Goal: Task Accomplishment & Management: Use online tool/utility

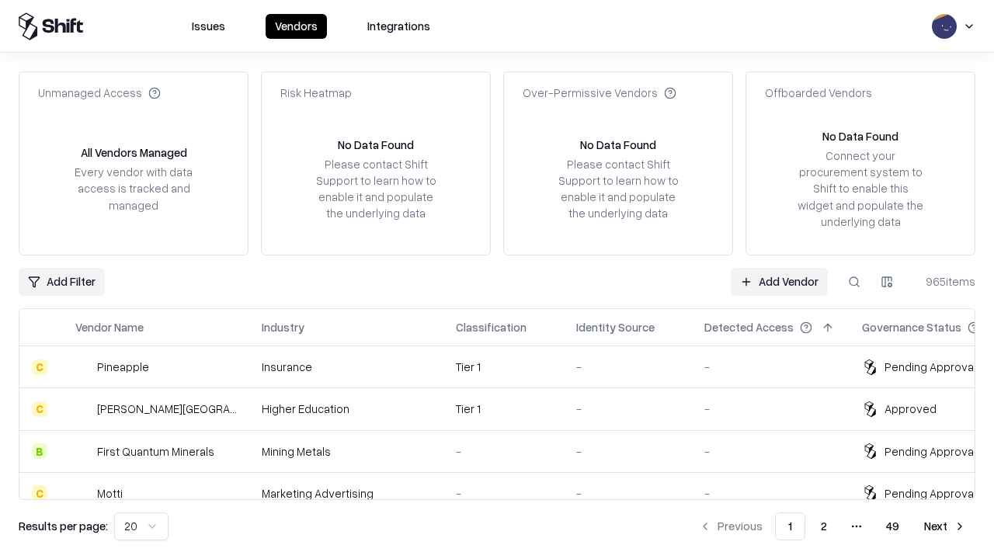
click at [779, 281] on link "Add Vendor" at bounding box center [779, 282] width 97 height 28
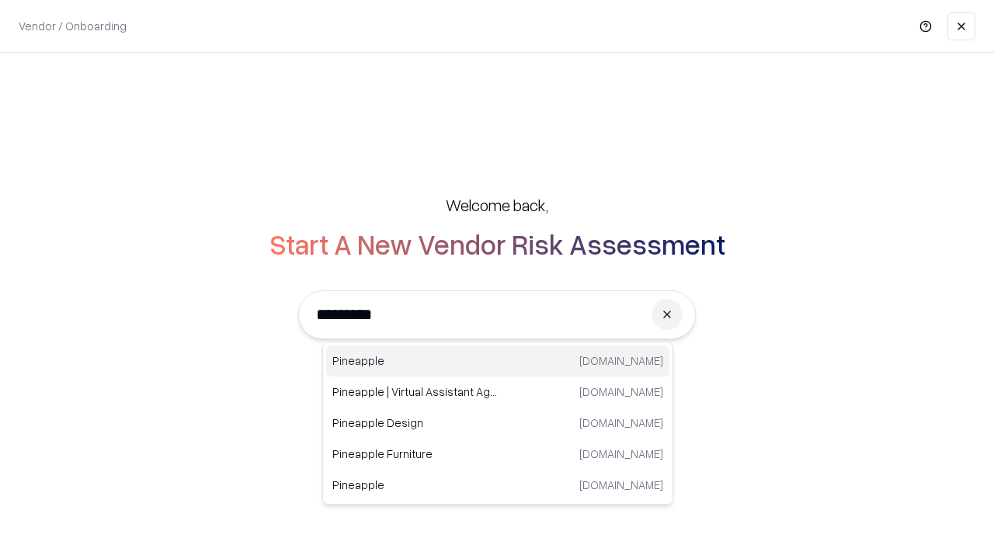
click at [498, 361] on div "Pineapple [DOMAIN_NAME]" at bounding box center [497, 361] width 343 height 31
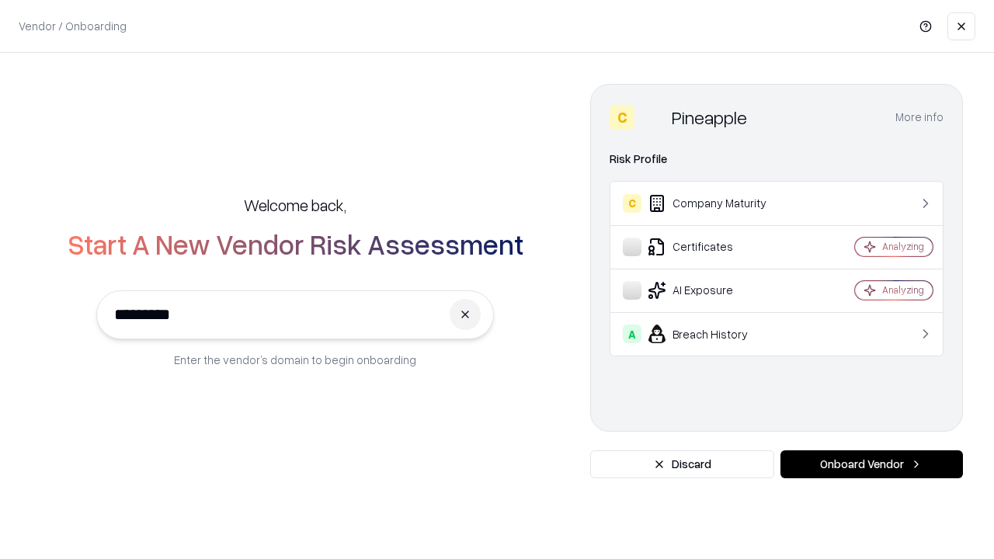
type input "*********"
click at [871, 464] on button "Onboard Vendor" at bounding box center [872, 464] width 183 height 28
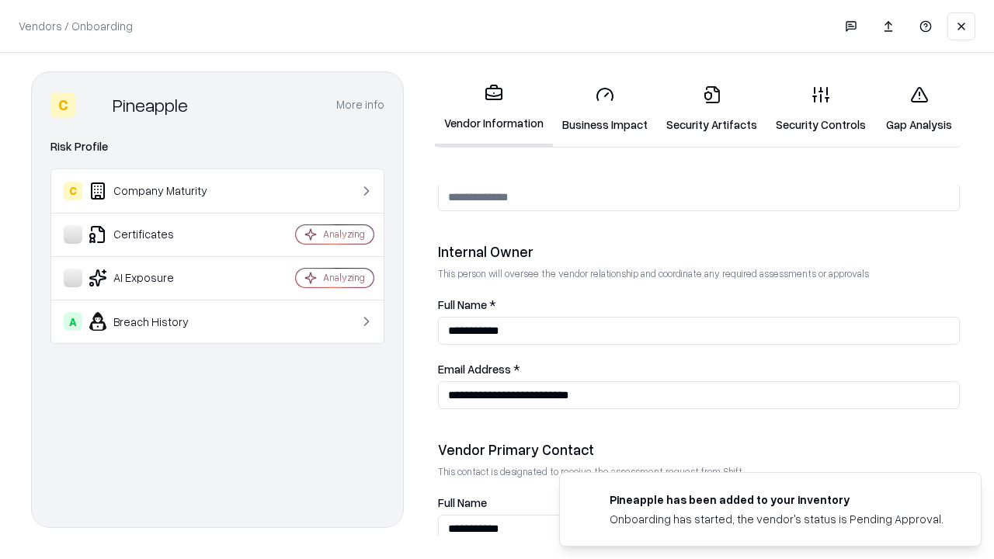
scroll to position [805, 0]
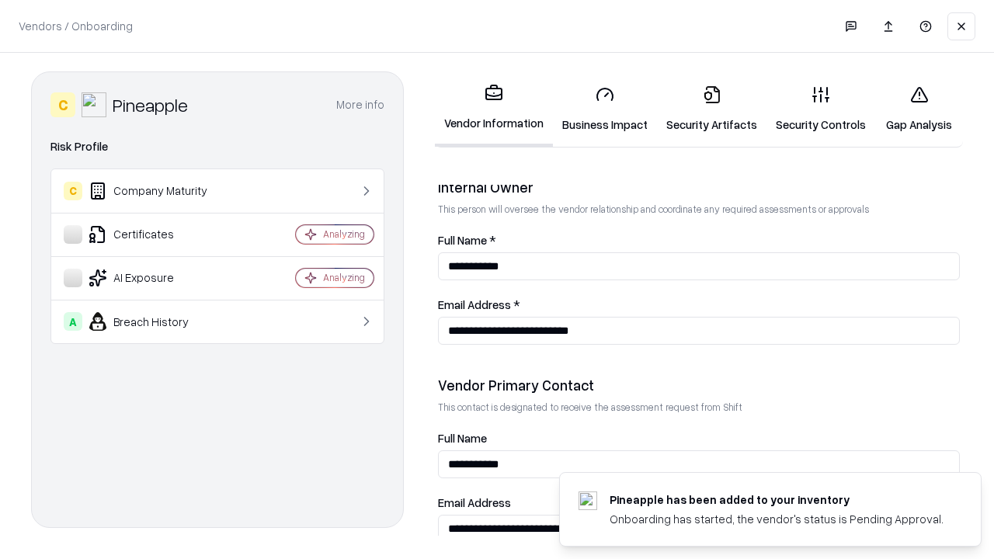
click at [605, 109] on link "Business Impact" at bounding box center [605, 109] width 104 height 72
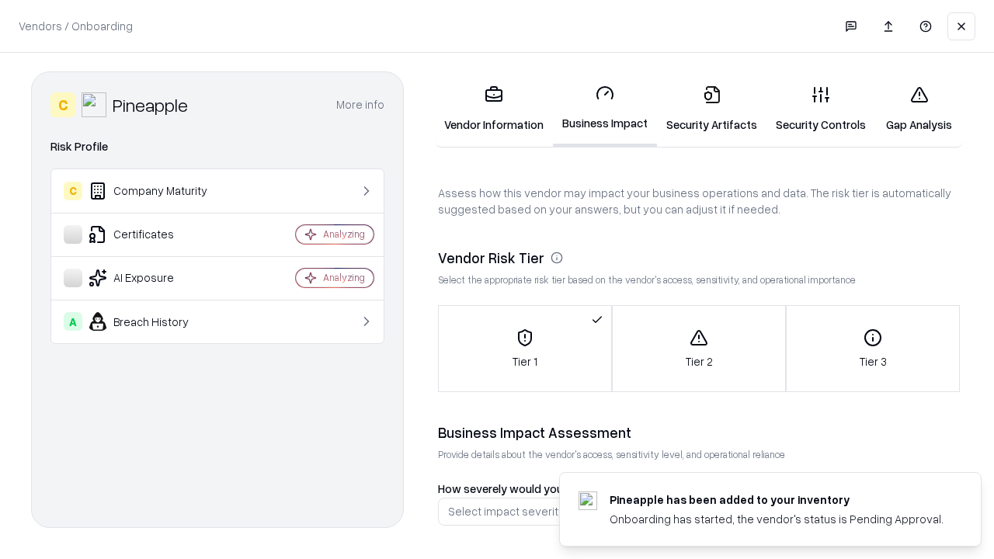
click at [919, 109] on link "Gap Analysis" at bounding box center [919, 109] width 88 height 72
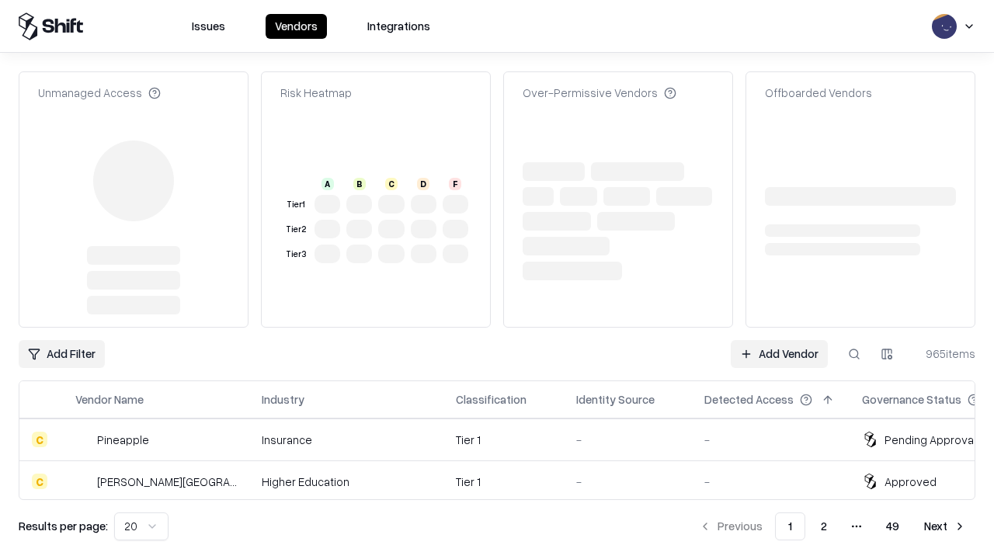
click at [779, 340] on link "Add Vendor" at bounding box center [779, 354] width 97 height 28
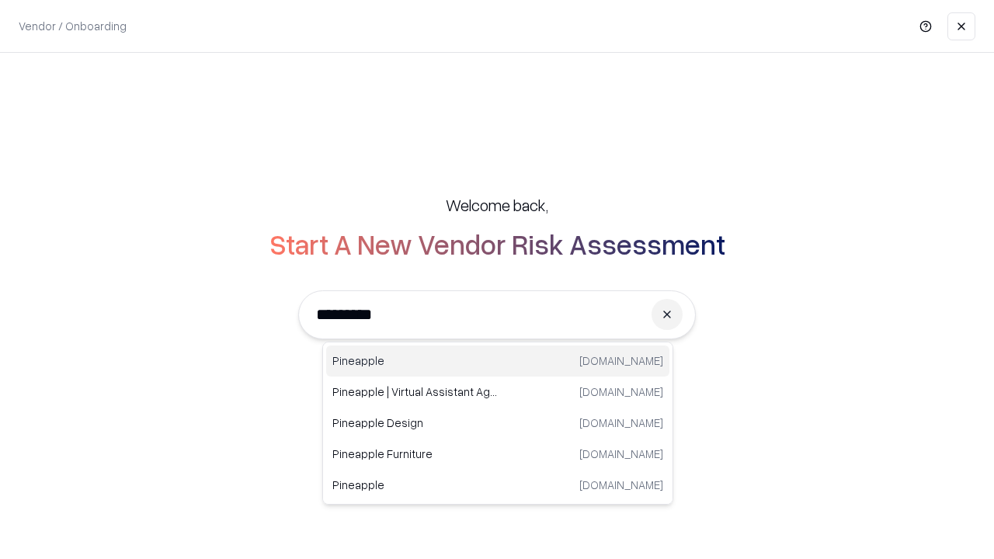
click at [498, 361] on div "Pineapple [DOMAIN_NAME]" at bounding box center [497, 361] width 343 height 31
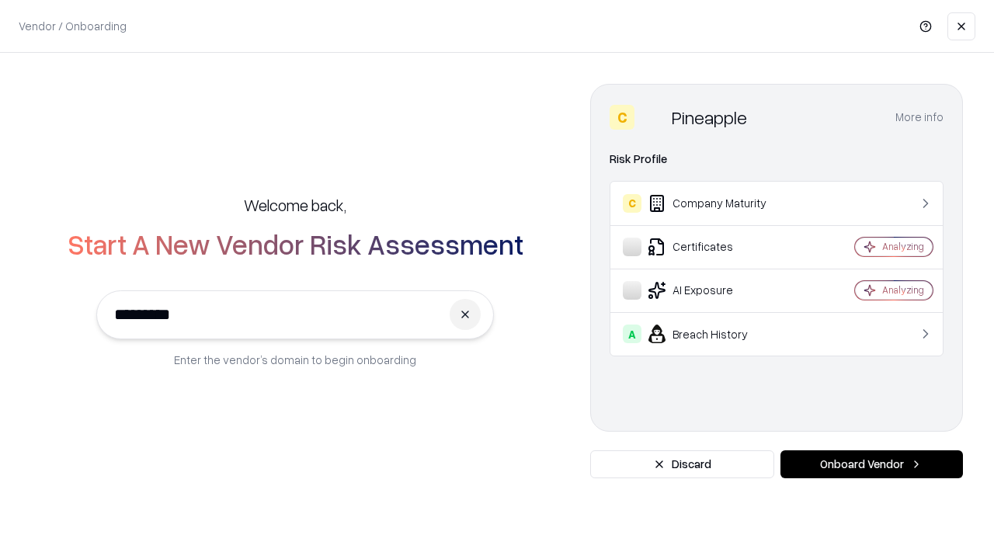
type input "*********"
click at [871, 464] on button "Onboard Vendor" at bounding box center [872, 464] width 183 height 28
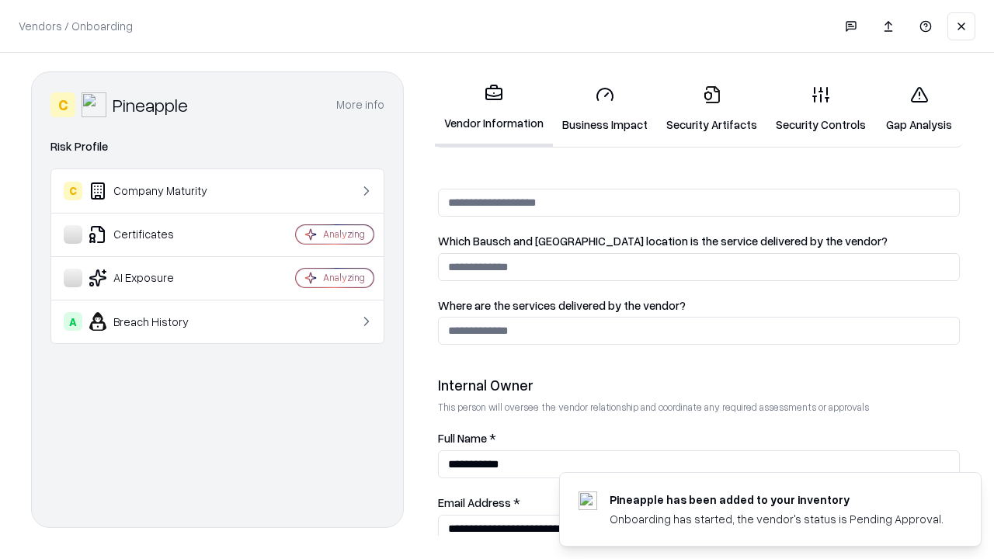
scroll to position [805, 0]
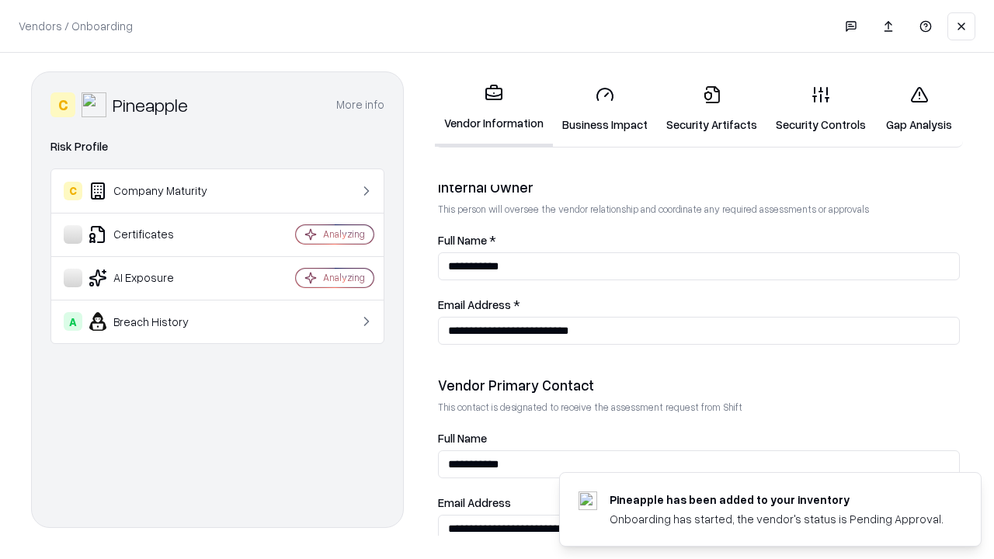
click at [919, 109] on link "Gap Analysis" at bounding box center [919, 109] width 88 height 72
